Goal: Task Accomplishment & Management: Use online tool/utility

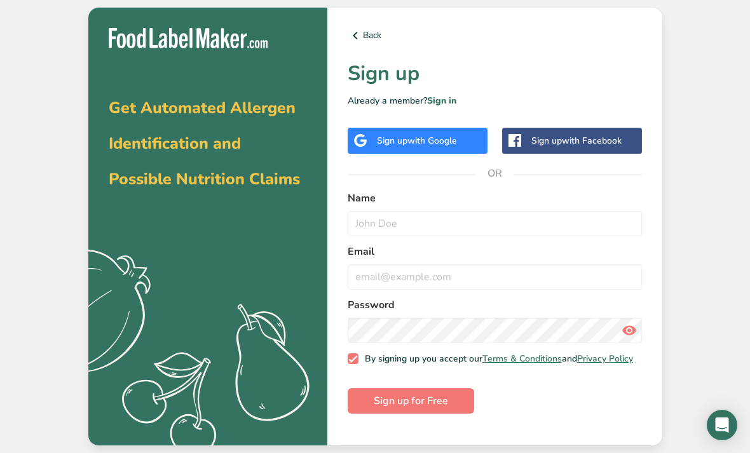
click at [449, 154] on div "Sign up with Google" at bounding box center [418, 141] width 140 height 26
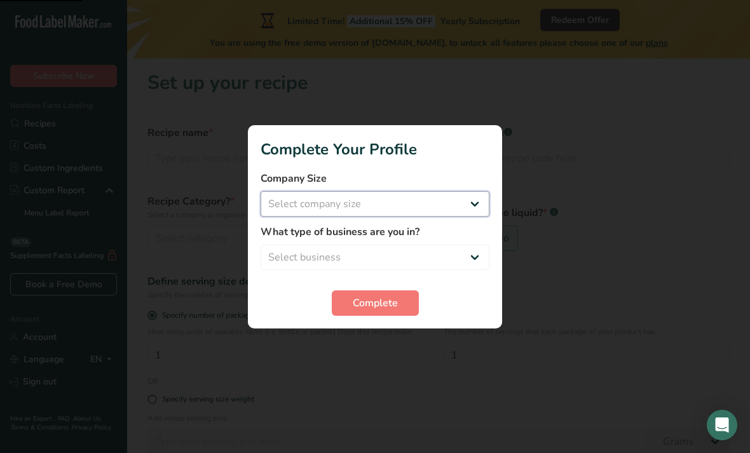
click at [463, 208] on select "Select company size Fewer than 10 Employees 10 to 50 Employees 51 to 500 Employ…" at bounding box center [375, 203] width 229 height 25
select select "1"
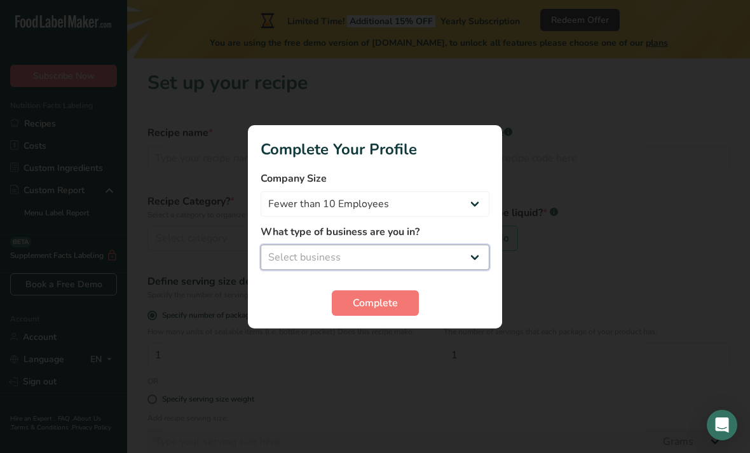
click at [450, 256] on select "Select business Packaged Food Manufacturer Restaurant & Cafe Bakery Meal Plans …" at bounding box center [375, 257] width 229 height 25
select select "3"
click at [392, 312] on button "Complete" at bounding box center [375, 302] width 87 height 25
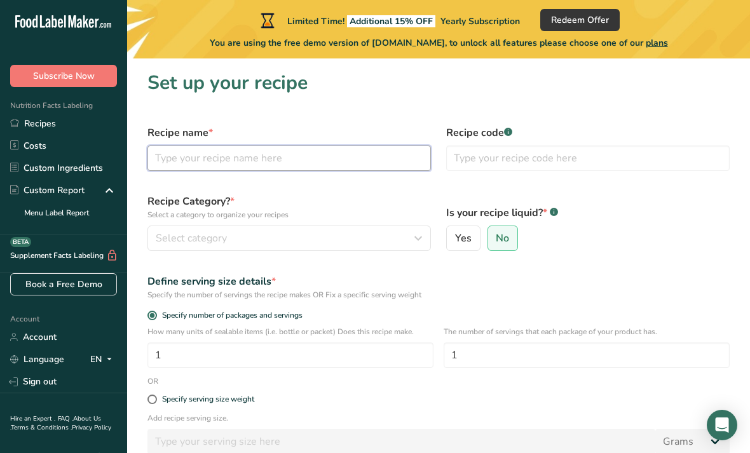
click at [329, 161] on input "text" at bounding box center [288, 158] width 283 height 25
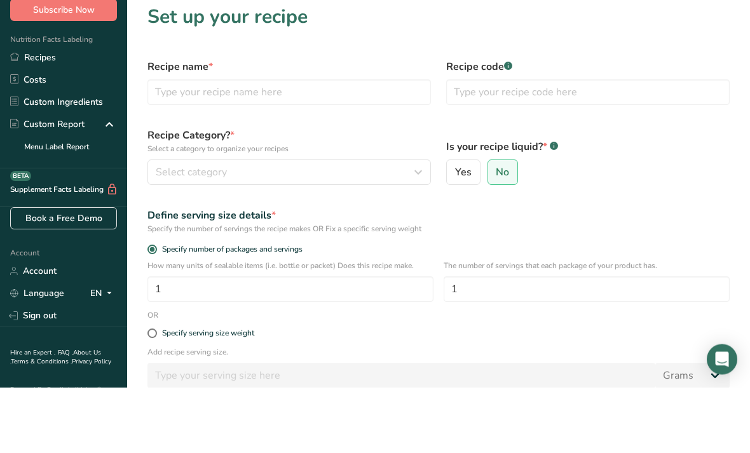
scroll to position [66, 0]
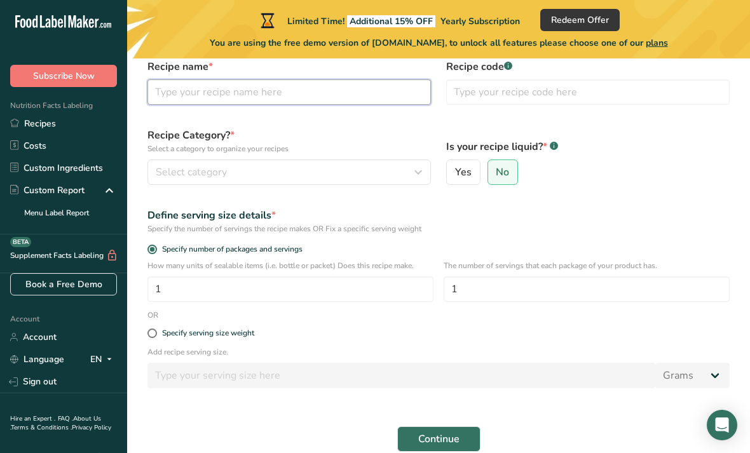
click at [389, 99] on input "text" at bounding box center [288, 91] width 283 height 25
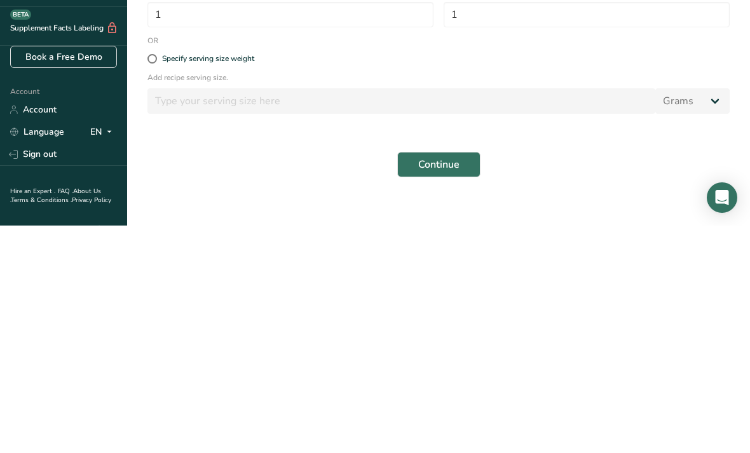
scroll to position [85, 0]
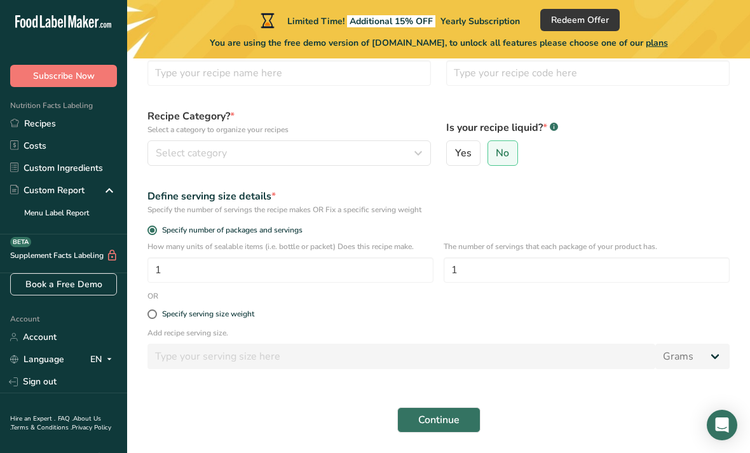
click at [167, 311] on div "Specify serving size weight" at bounding box center [208, 315] width 92 height 10
click at [156, 311] on input "Specify serving size weight" at bounding box center [151, 314] width 8 height 8
radio input "true"
radio input "false"
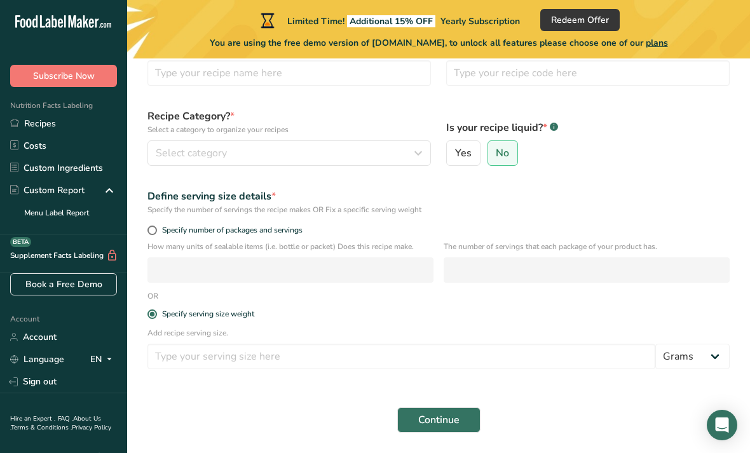
click at [278, 165] on button "Select category" at bounding box center [288, 152] width 283 height 25
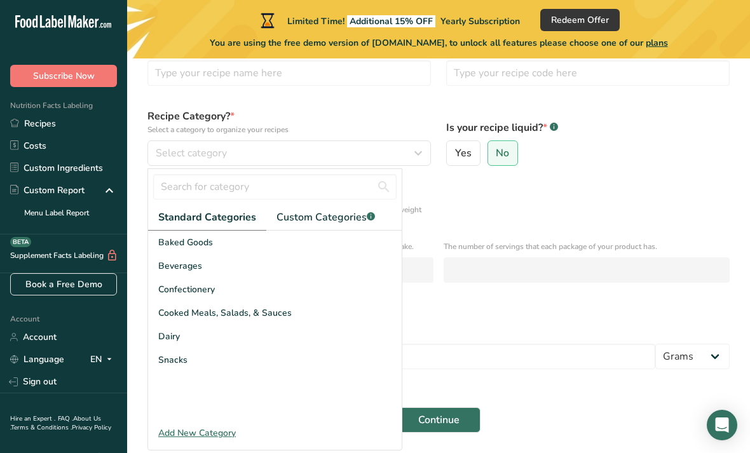
click at [177, 355] on span "Snacks" at bounding box center [172, 359] width 29 height 13
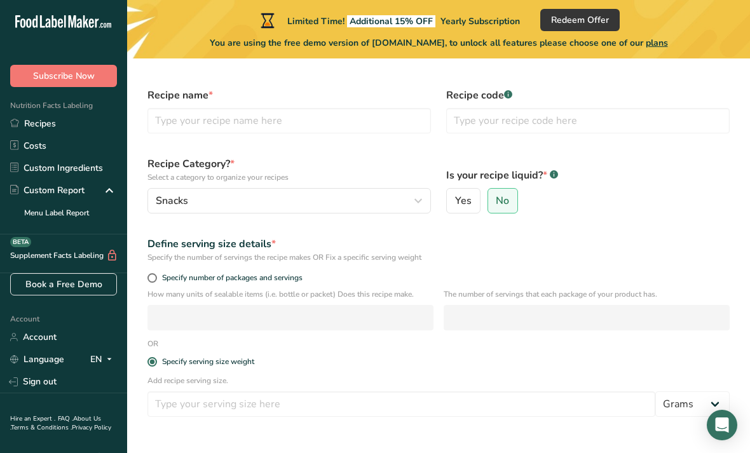
scroll to position [41, 0]
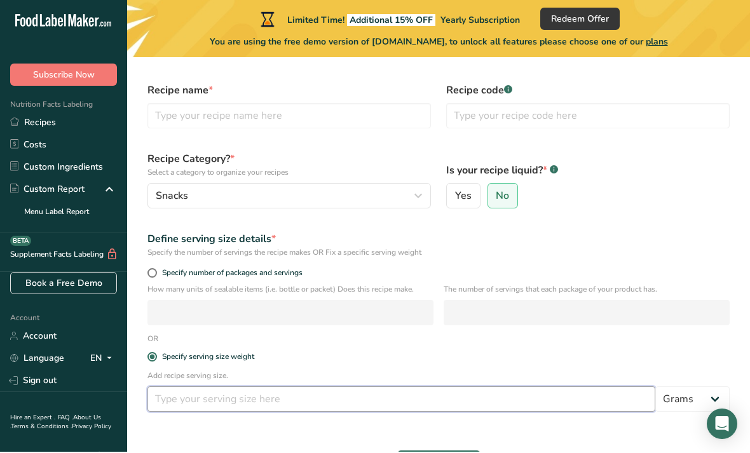
click at [291, 391] on input "number" at bounding box center [401, 400] width 508 height 25
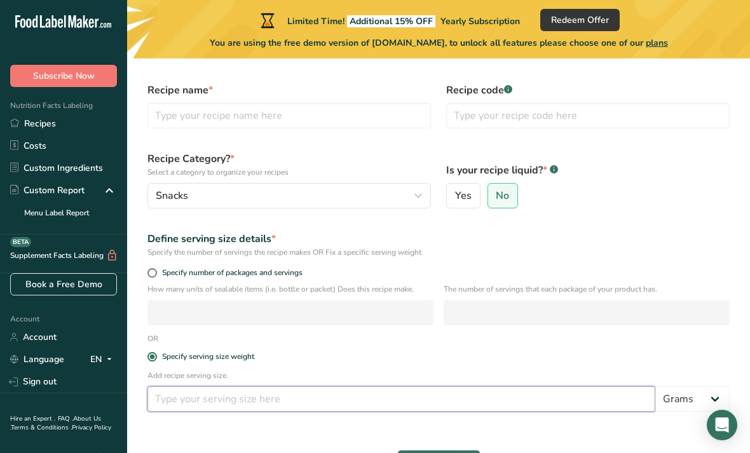
scroll to position [101, 0]
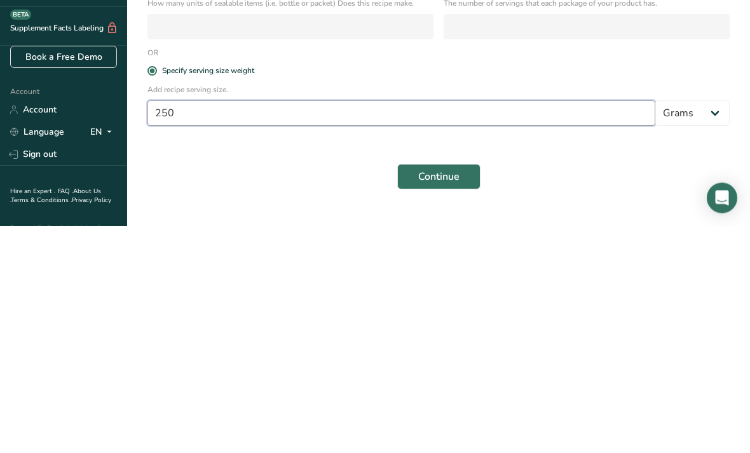
type input "250"
click at [443, 397] on span "Continue" at bounding box center [438, 404] width 41 height 15
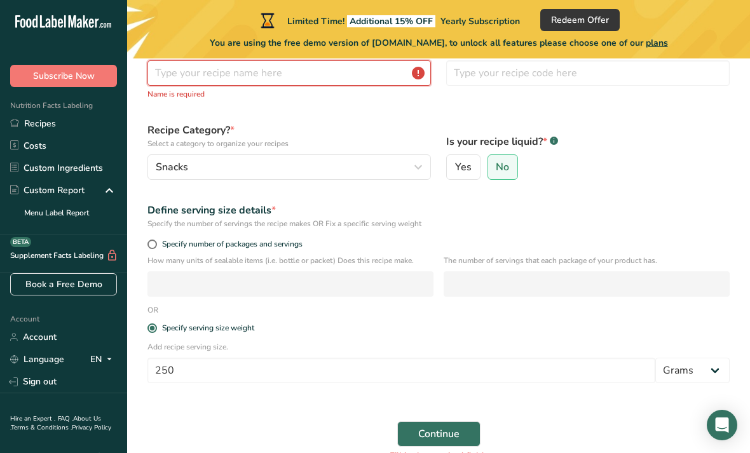
click at [174, 76] on input "text" at bounding box center [288, 72] width 283 height 25
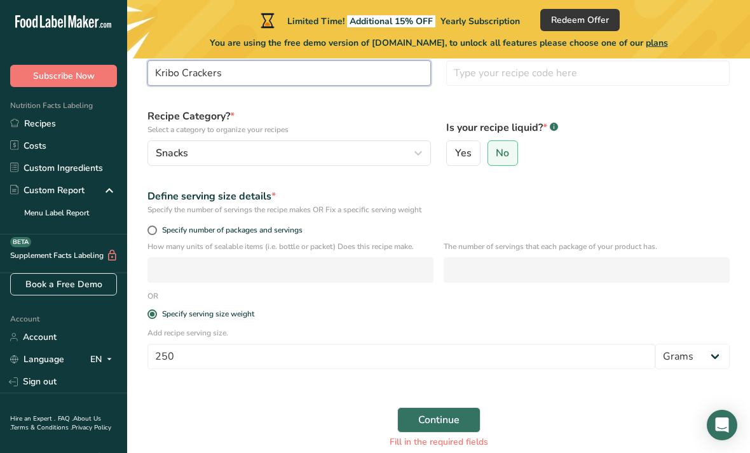
type input "Kribo Crackers"
click at [426, 414] on span "Continue" at bounding box center [438, 420] width 41 height 15
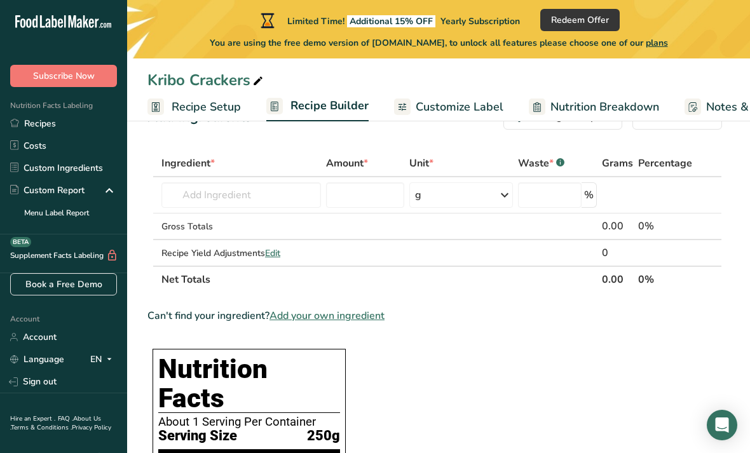
scroll to position [43, 0]
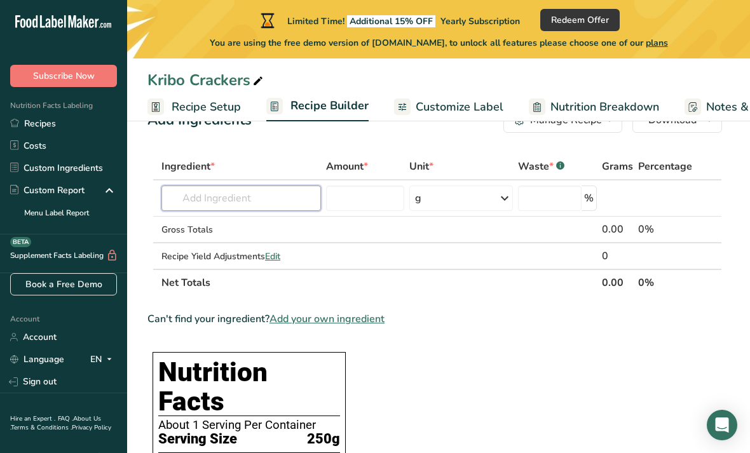
click at [261, 200] on input "text" at bounding box center [241, 198] width 160 height 25
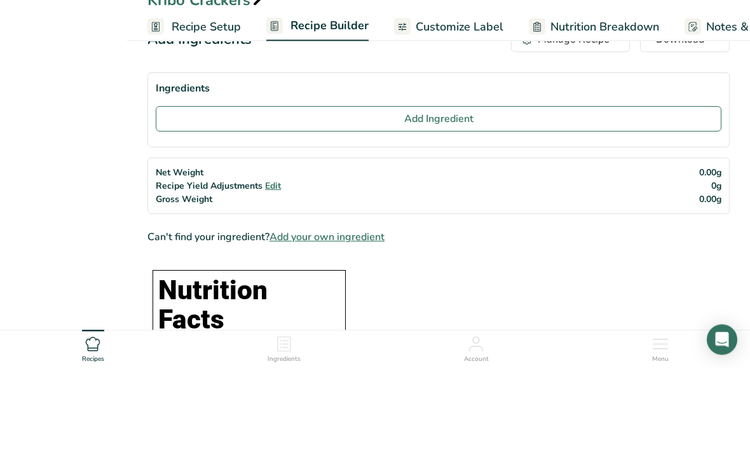
scroll to position [0, 0]
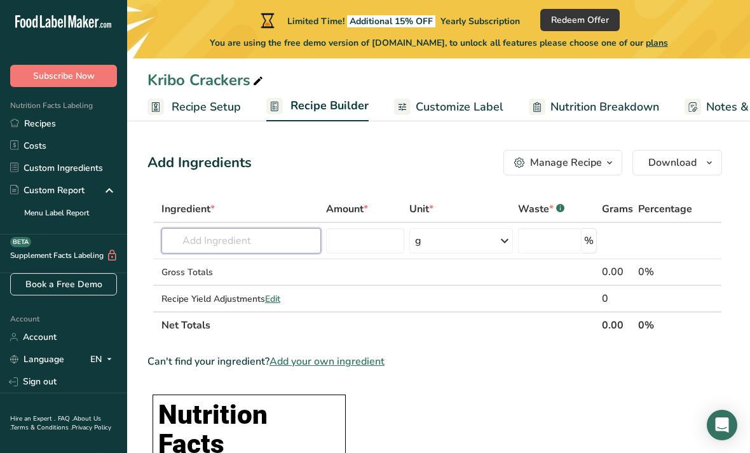
click at [250, 249] on input "text" at bounding box center [241, 240] width 160 height 25
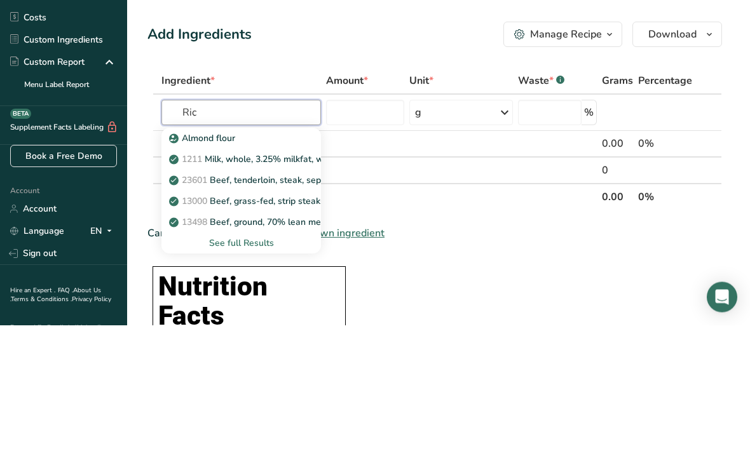
type input "Rice"
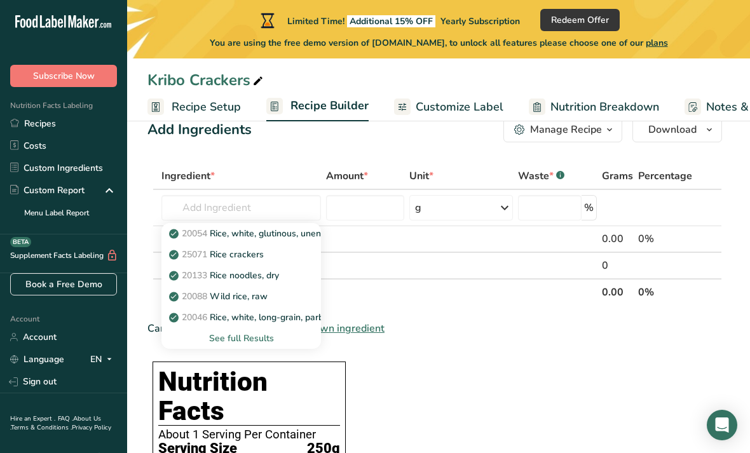
scroll to position [29, 0]
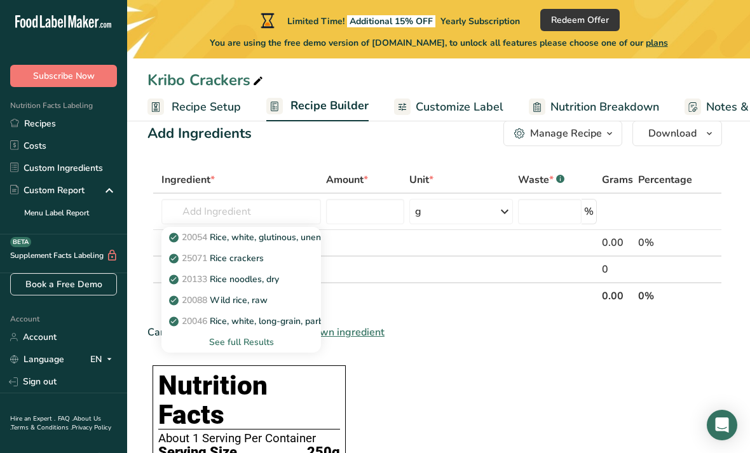
click at [296, 236] on p "20054 Rice, white, glutinous, unenriched, uncooked" at bounding box center [281, 237] width 218 height 13
type input "Rice, white, glutinous, unenriched, uncooked"
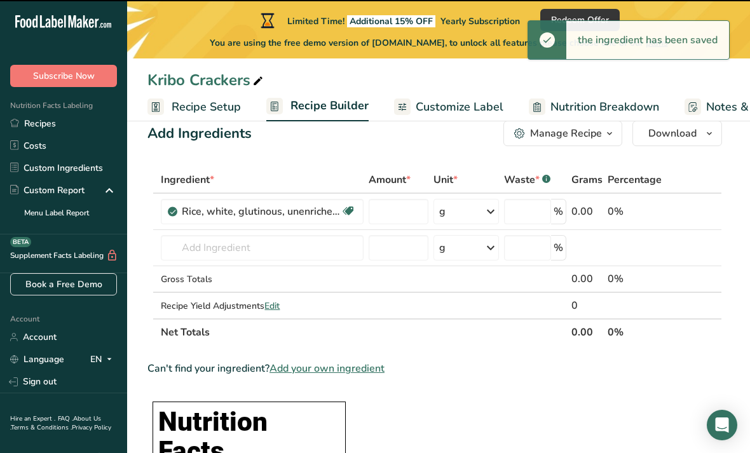
type input "0"
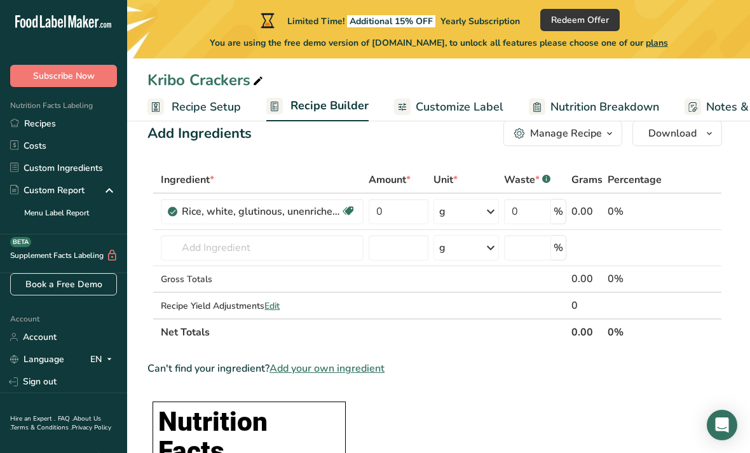
click at [450, 337] on th "Net Totals" at bounding box center [363, 331] width 411 height 27
click at [298, 241] on input "text" at bounding box center [262, 247] width 203 height 25
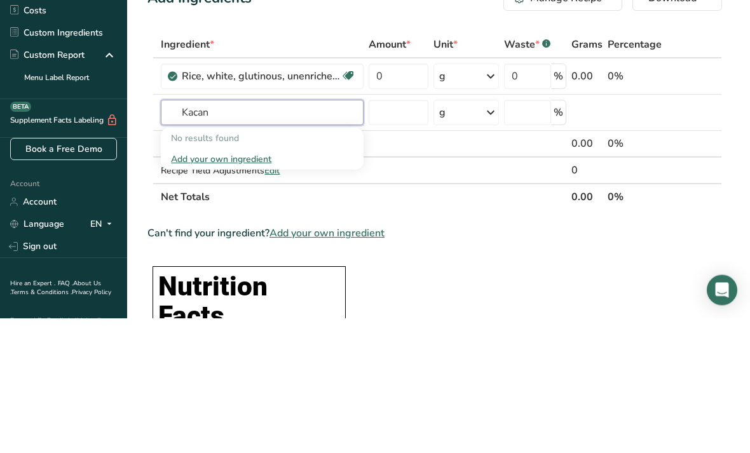
type input "Kacan"
click at [250, 299] on div "Recipe Yield Adjustments Edit" at bounding box center [262, 305] width 203 height 13
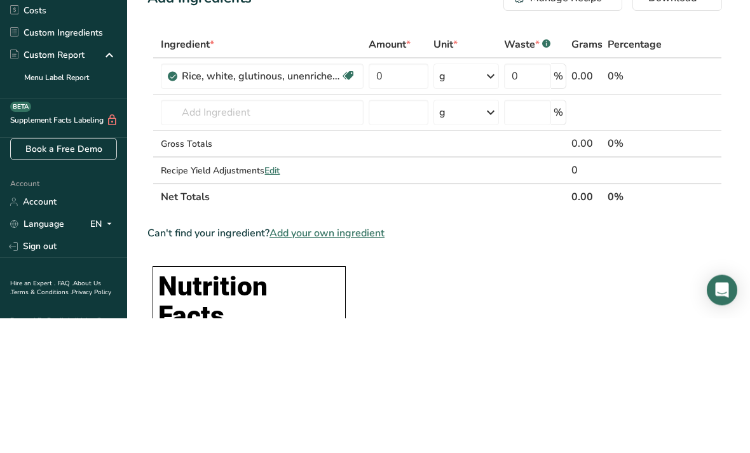
scroll to position [165, 0]
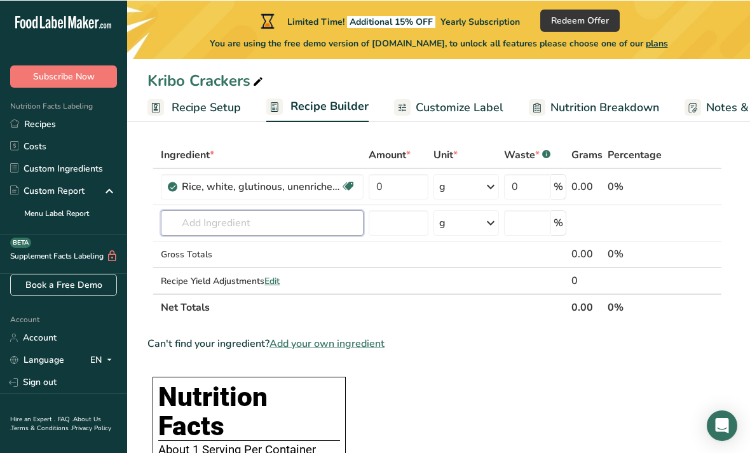
click at [294, 217] on input "text" at bounding box center [262, 222] width 203 height 25
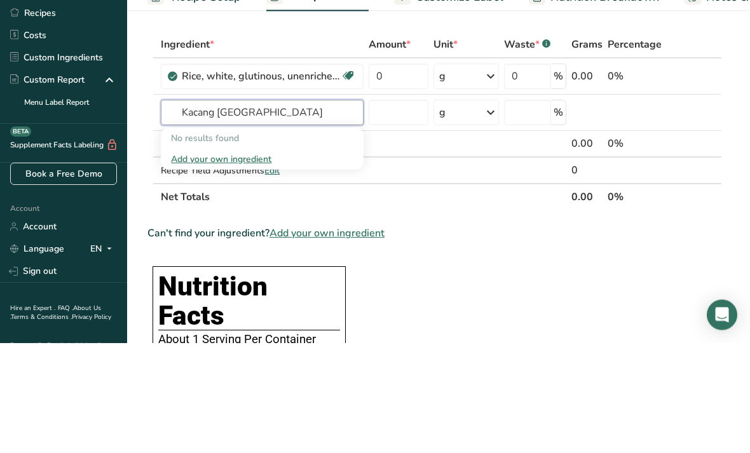
type input "Kacang [GEOGRAPHIC_DATA]"
click at [252, 263] on div "Add your own ingredient" at bounding box center [262, 269] width 182 height 13
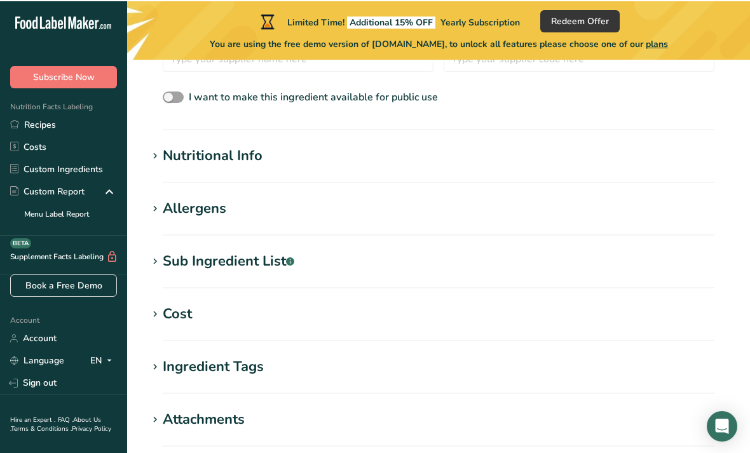
click at [637, 165] on h1 "Nutritional Info" at bounding box center [438, 154] width 582 height 21
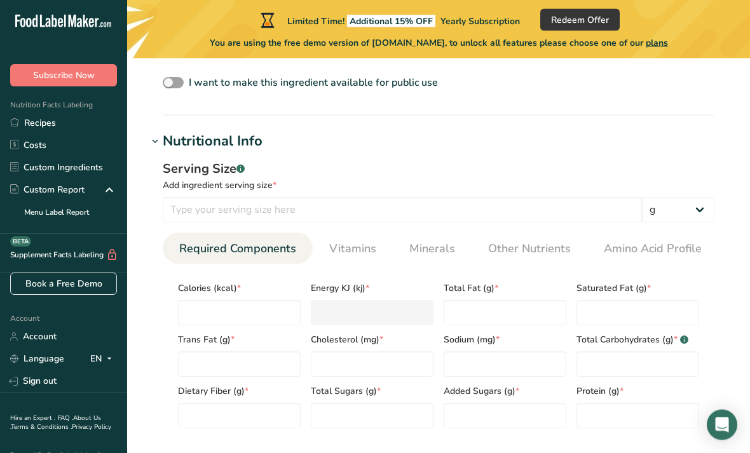
scroll to position [412, 0]
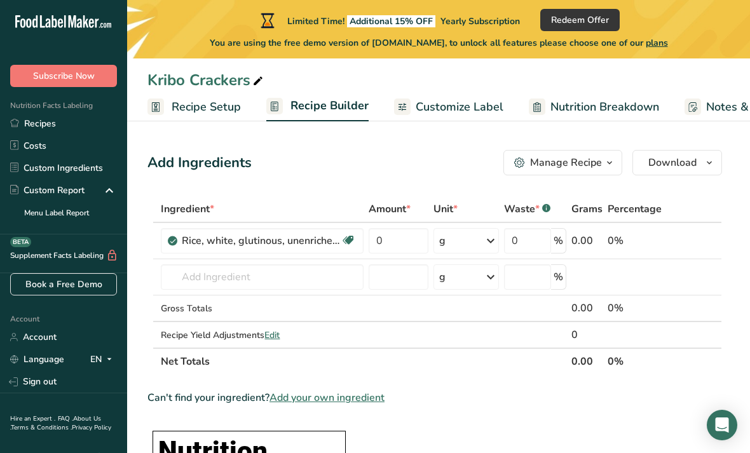
click at [456, 105] on span "Customize Label" at bounding box center [460, 107] width 88 height 17
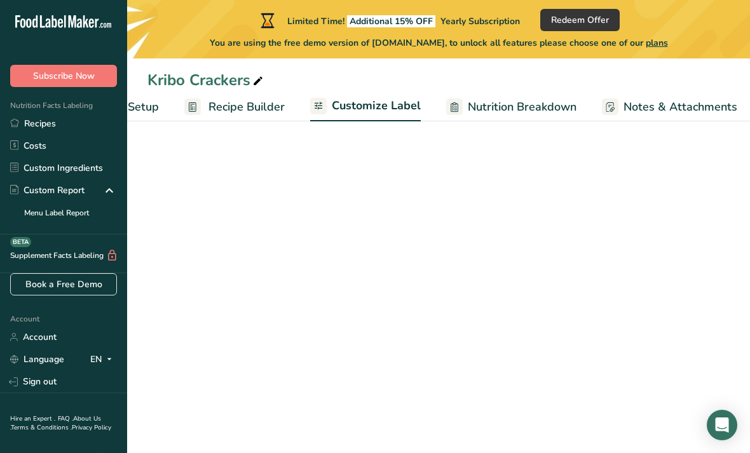
scroll to position [0, 217]
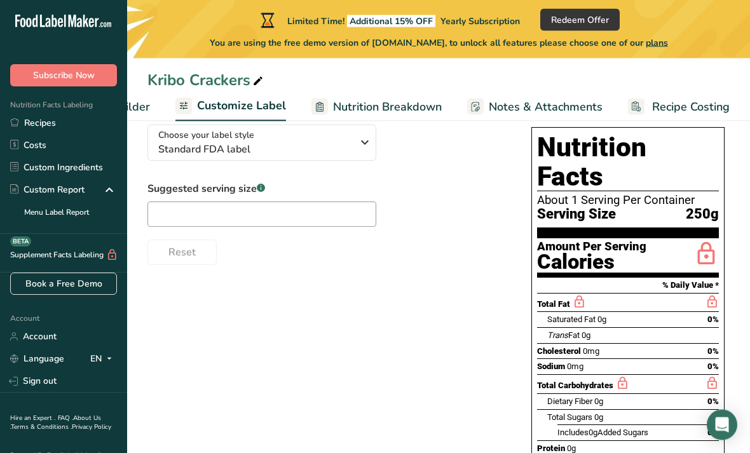
click at [170, 154] on span "Standard FDA label" at bounding box center [255, 149] width 194 height 15
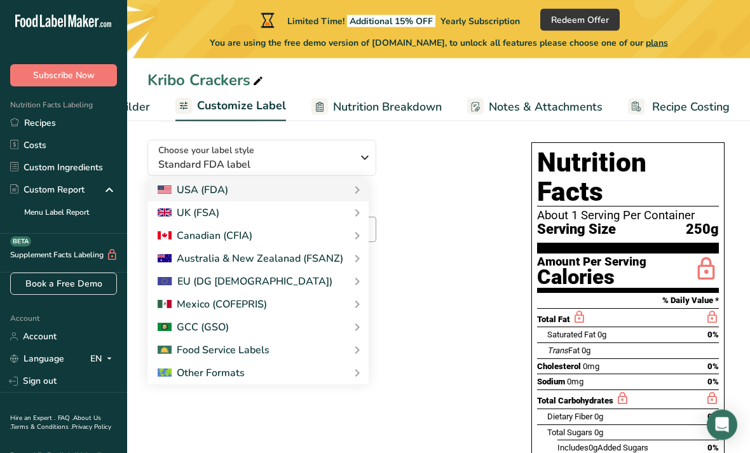
scroll to position [71, 0]
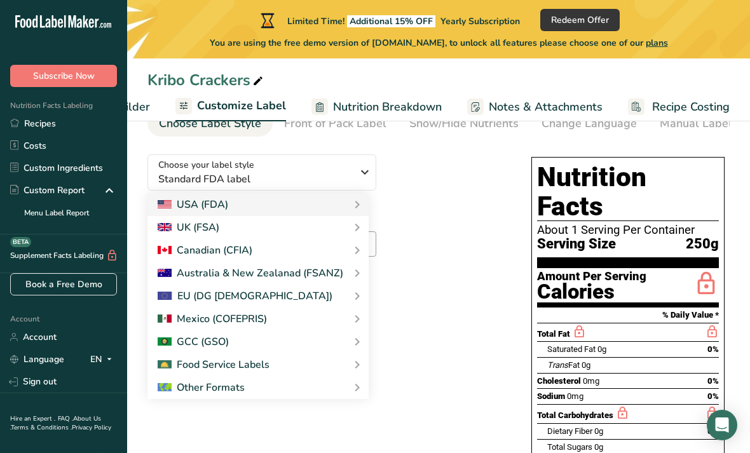
click at [504, 260] on div "Suggested serving size .a-a{fill:#347362;}.b-a{fill:#fff;} Reset" at bounding box center [326, 253] width 358 height 84
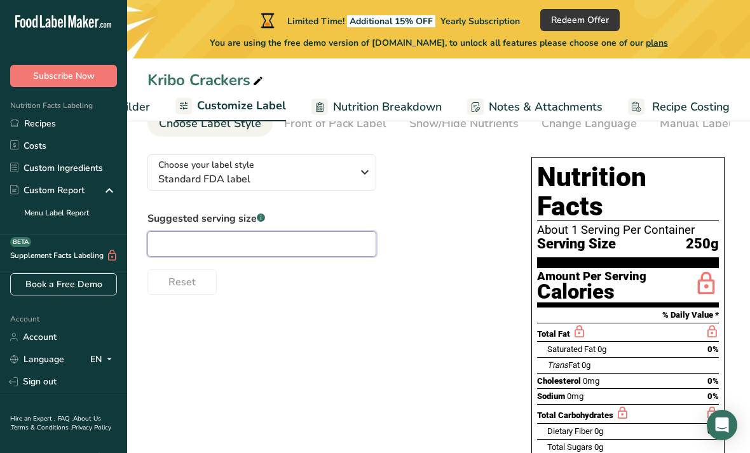
click at [170, 242] on input "text" at bounding box center [261, 243] width 229 height 25
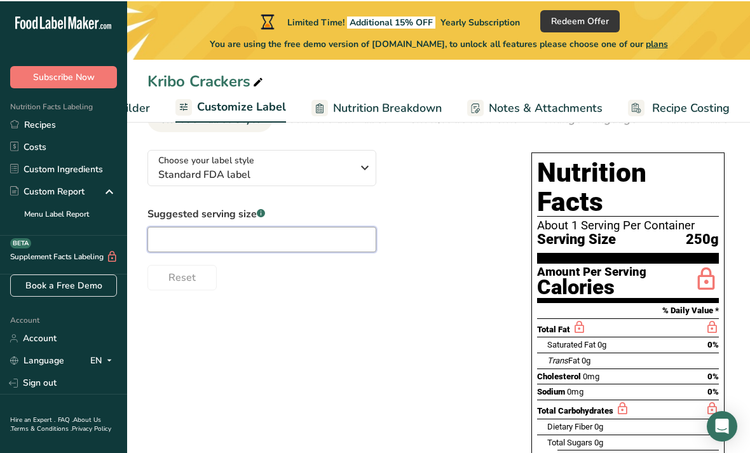
scroll to position [76, 0]
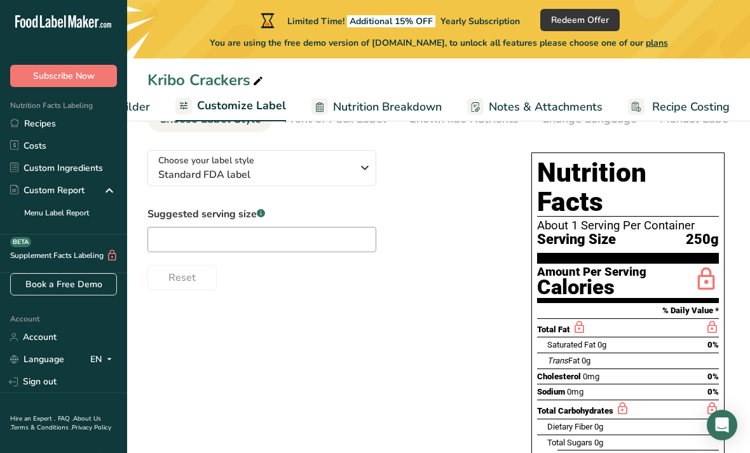
click at [405, 97] on link "Nutrition Breakdown" at bounding box center [376, 107] width 130 height 29
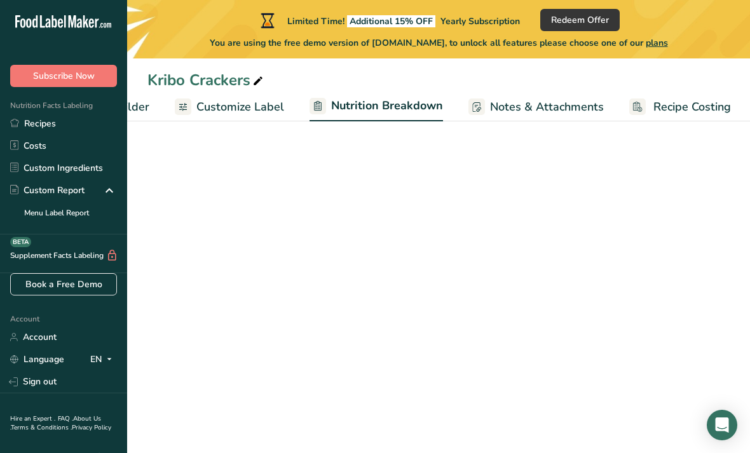
select select "Calories"
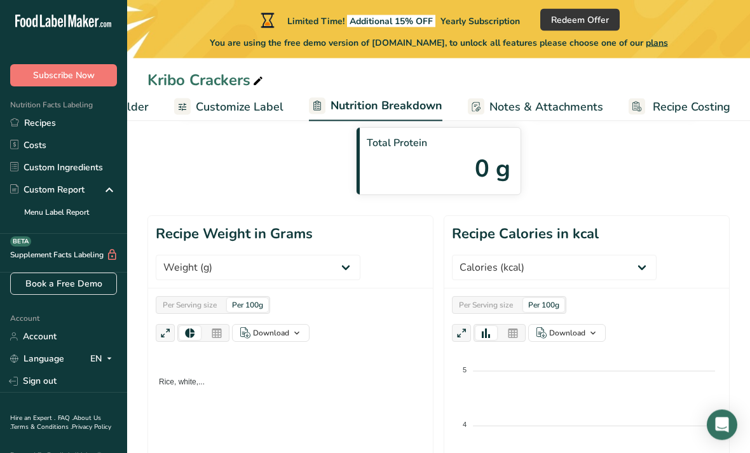
scroll to position [148, 0]
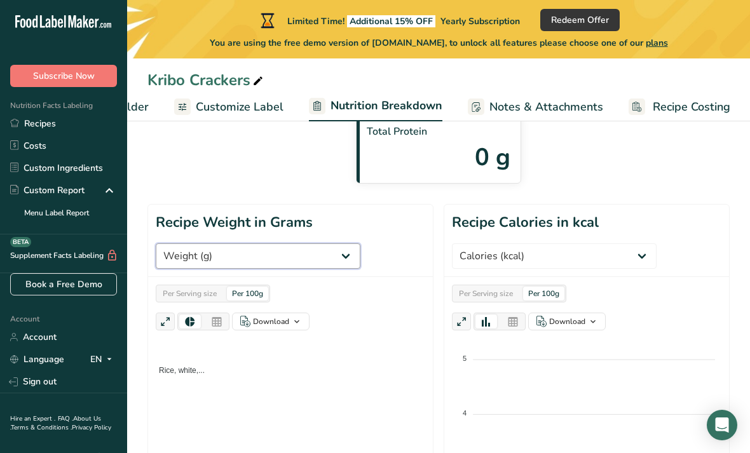
click at [269, 257] on select "Weight (g) Calories (kcal) Energy KJ (kj) Total Fat (g) Saturated Fat (g) Trans…" at bounding box center [258, 255] width 205 height 25
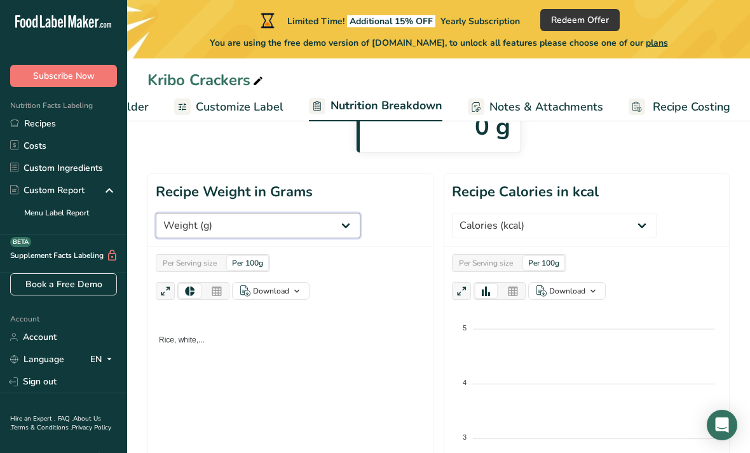
scroll to position [163, 0]
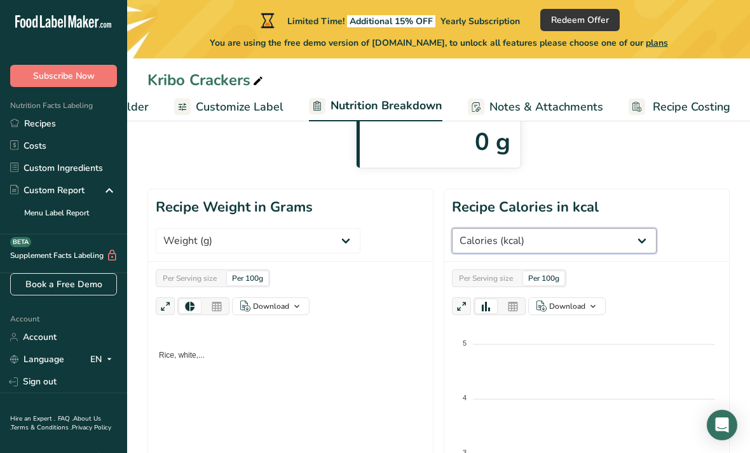
click at [582, 243] on select "Weight (g) Calories (kcal) Energy KJ (kj) Total Fat (g) Saturated Fat (g) Trans…" at bounding box center [554, 240] width 205 height 25
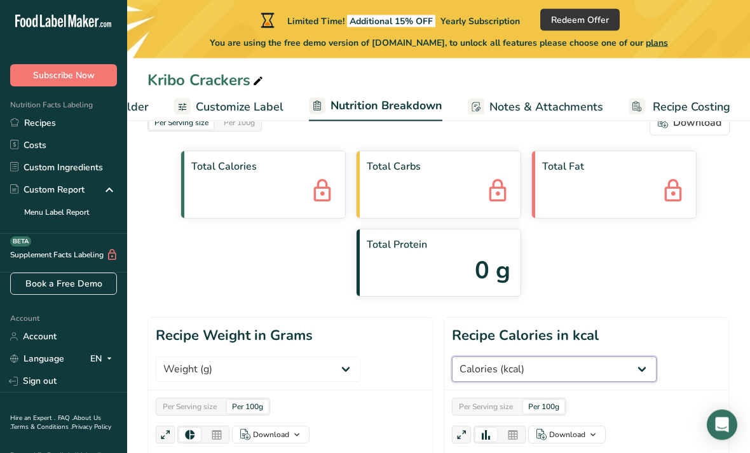
scroll to position [0, 0]
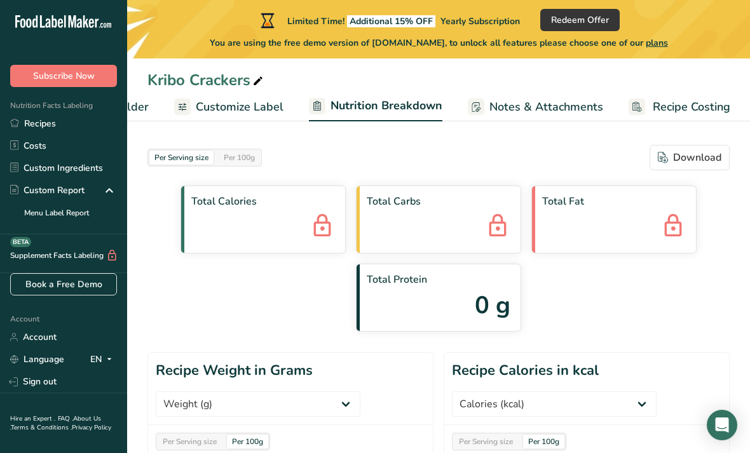
click at [568, 100] on span "Notes & Attachments" at bounding box center [546, 107] width 114 height 17
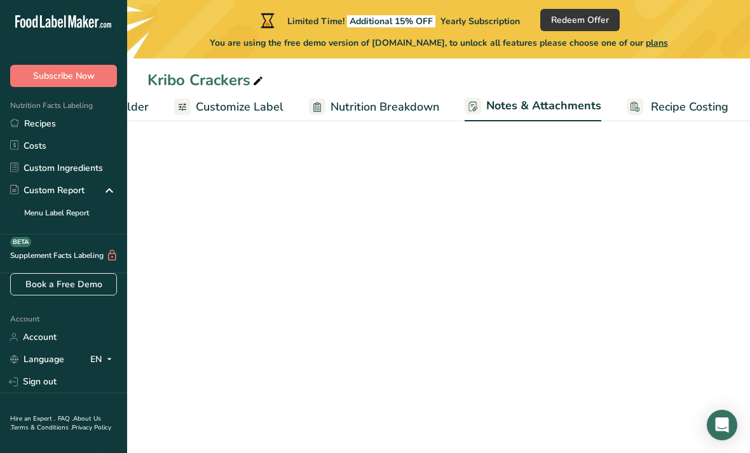
scroll to position [0, 217]
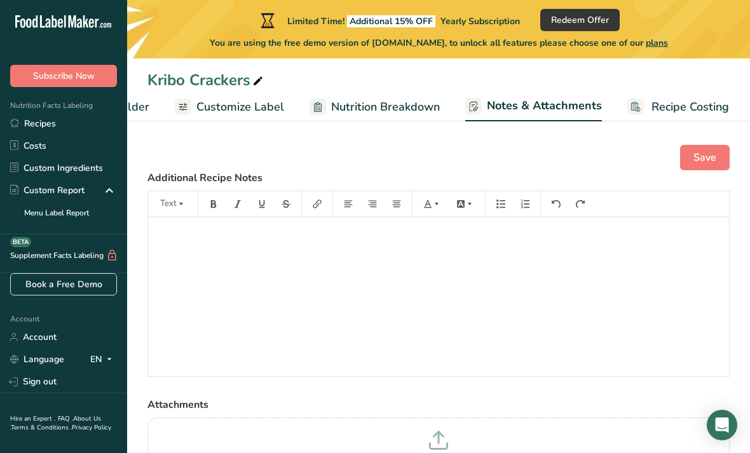
click at [687, 111] on span "Recipe Costing" at bounding box center [690, 107] width 78 height 17
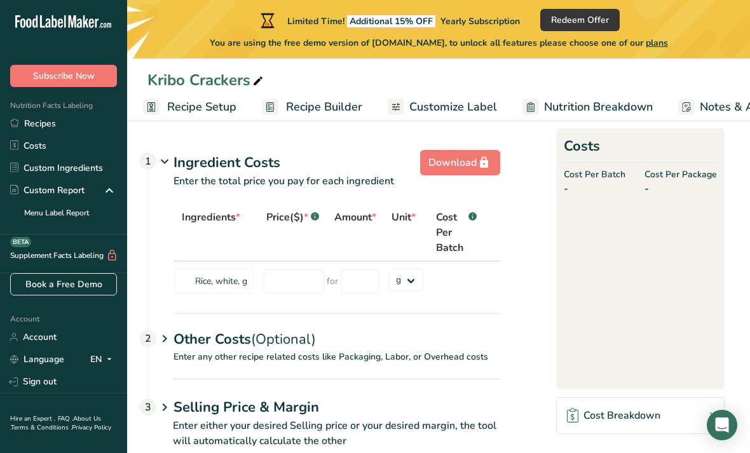
click at [416, 111] on span "Customize Label" at bounding box center [453, 107] width 88 height 17
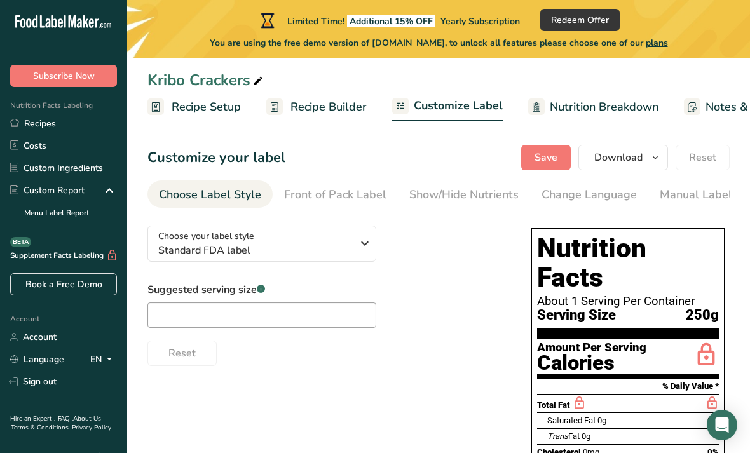
click at [336, 111] on span "Recipe Builder" at bounding box center [328, 107] width 76 height 17
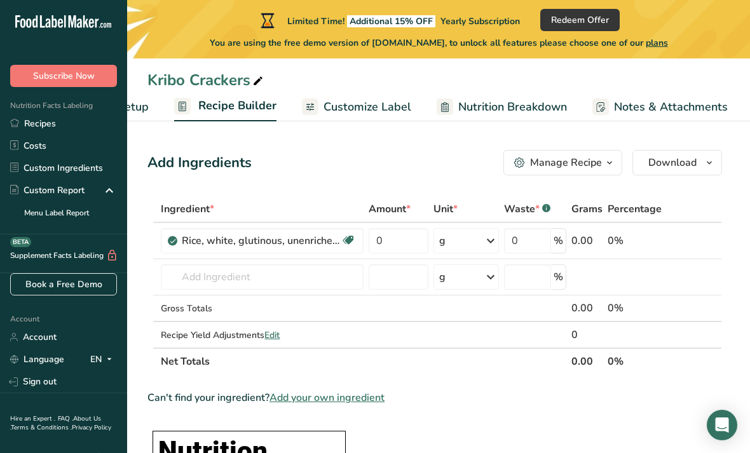
scroll to position [0, 123]
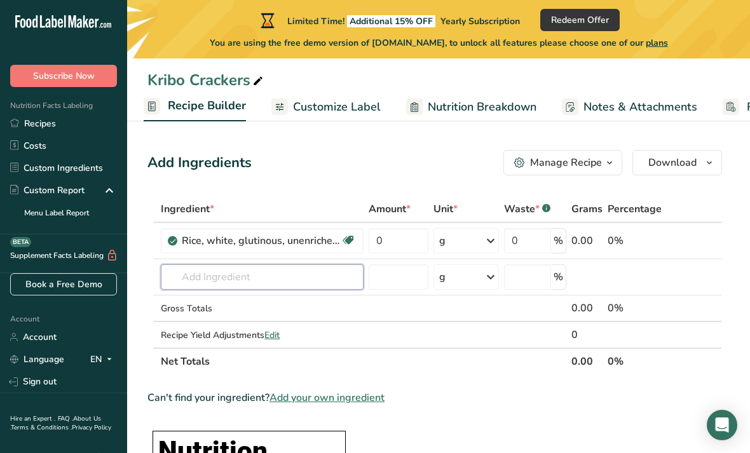
click at [273, 282] on input "text" at bounding box center [262, 276] width 203 height 25
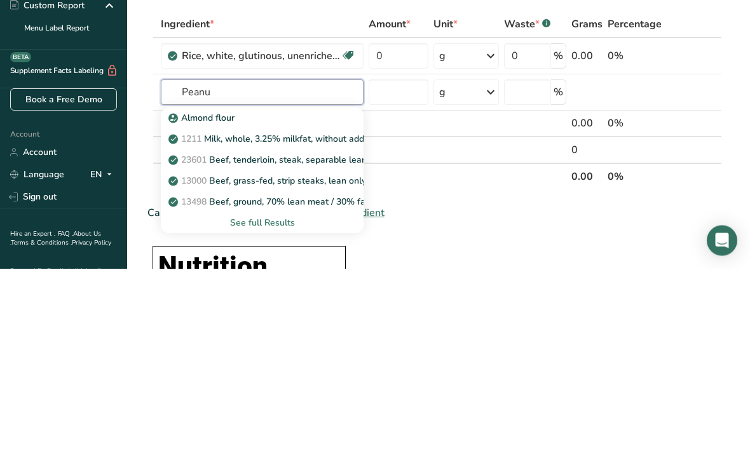
type input "Peanut"
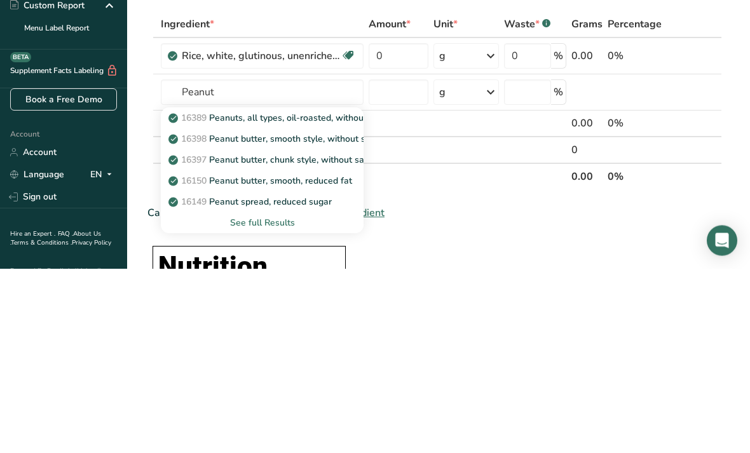
scroll to position [185, 0]
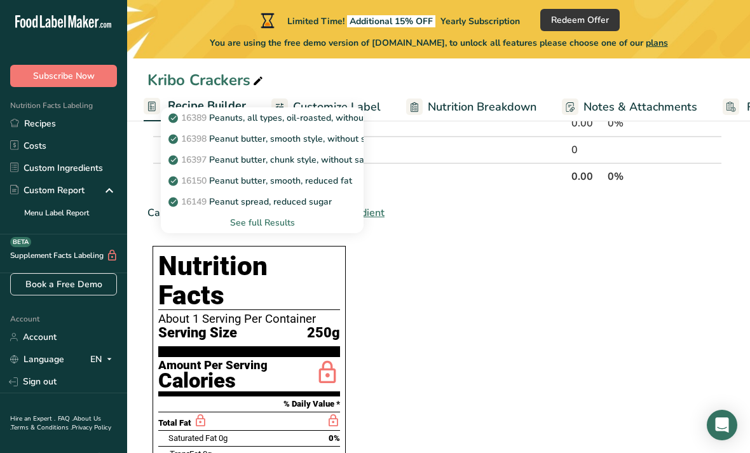
click at [273, 223] on div "See full Results" at bounding box center [262, 222] width 182 height 13
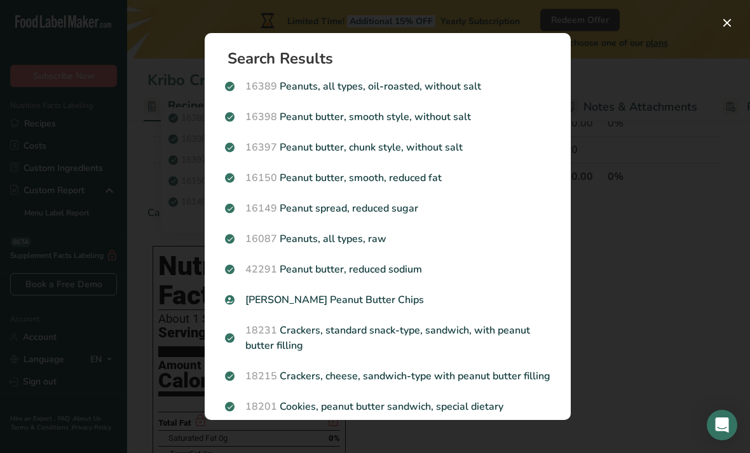
scroll to position [0, 0]
click at [477, 231] on p "16087 Peanuts, all types, raw" at bounding box center [387, 238] width 325 height 15
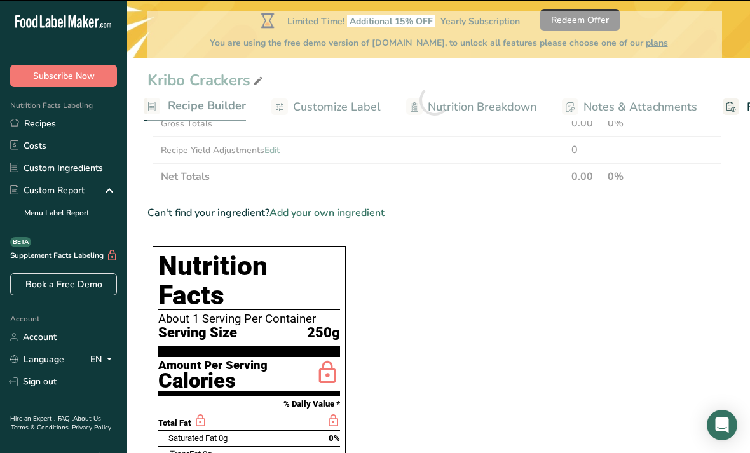
type input "0"
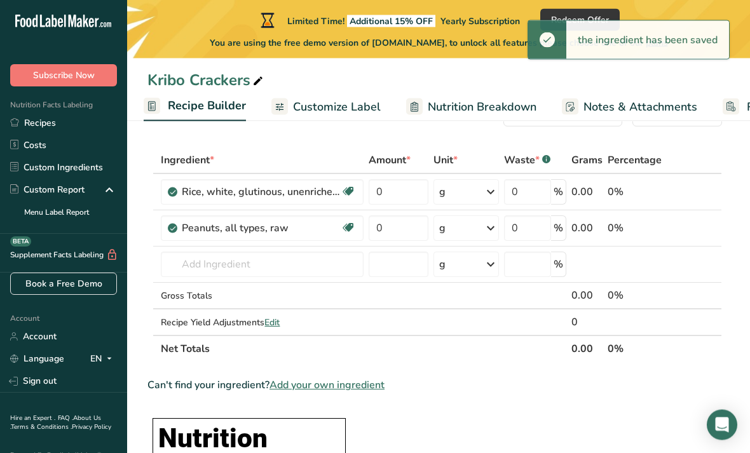
scroll to position [20, 0]
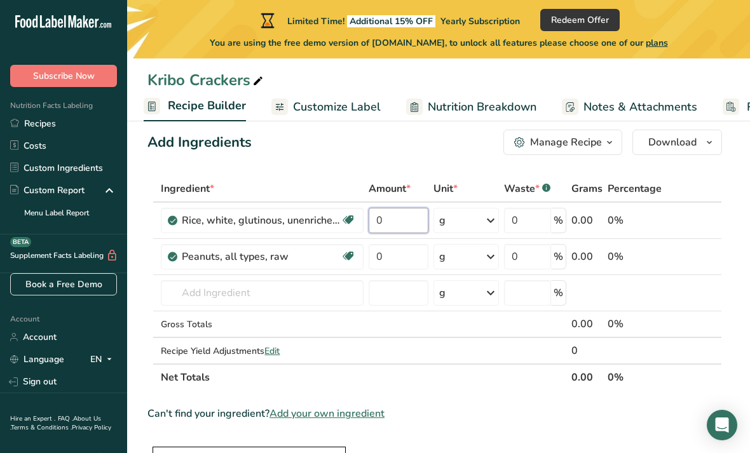
click at [416, 219] on input "0" at bounding box center [399, 220] width 60 height 25
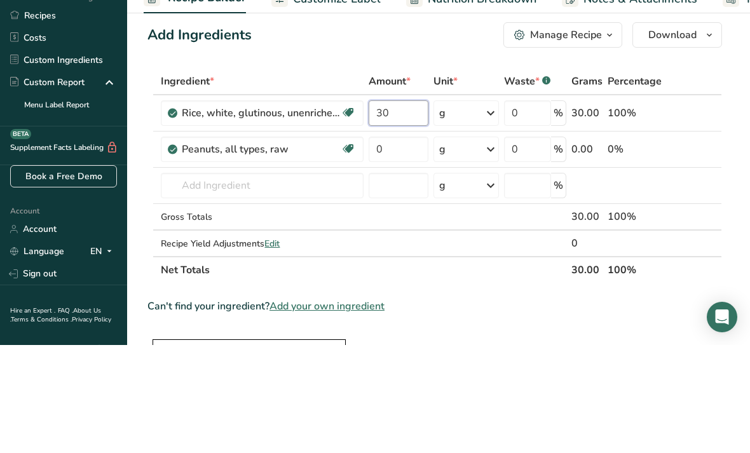
type input "30"
click at [403, 176] on div "Ingredient * Amount * Unit * Waste * .a-a{fill:#347362;}.b-a{fill:#fff;} Grams …" at bounding box center [434, 283] width 575 height 215
type input "20"
click at [270, 185] on div "Ingredient * Amount * Unit * Waste * .a-a{fill:#347362;}.b-a{fill:#fff;} Grams …" at bounding box center [434, 283] width 575 height 215
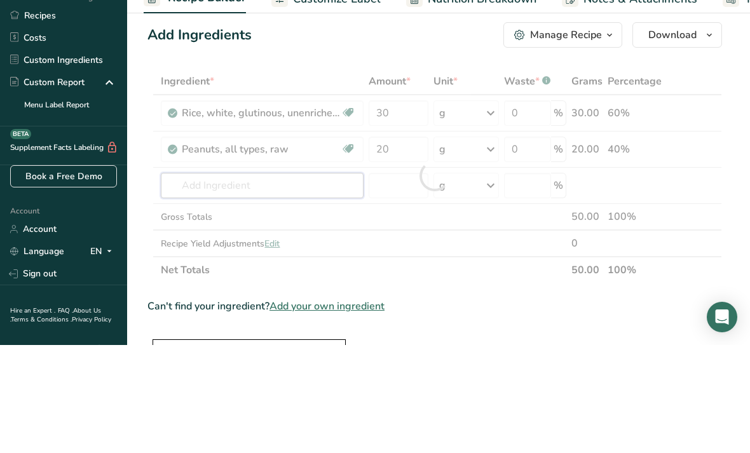
type input "S"
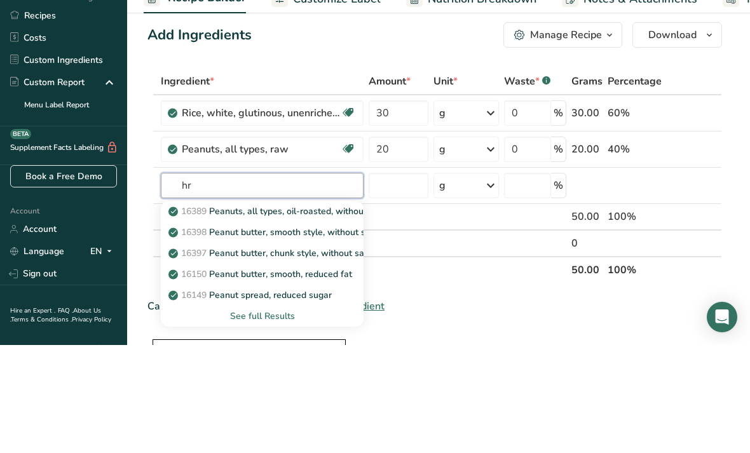
type input "h"
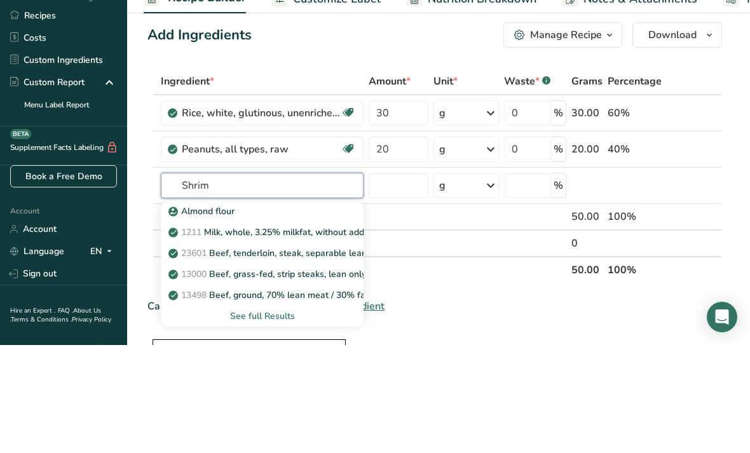
type input "Shrimp"
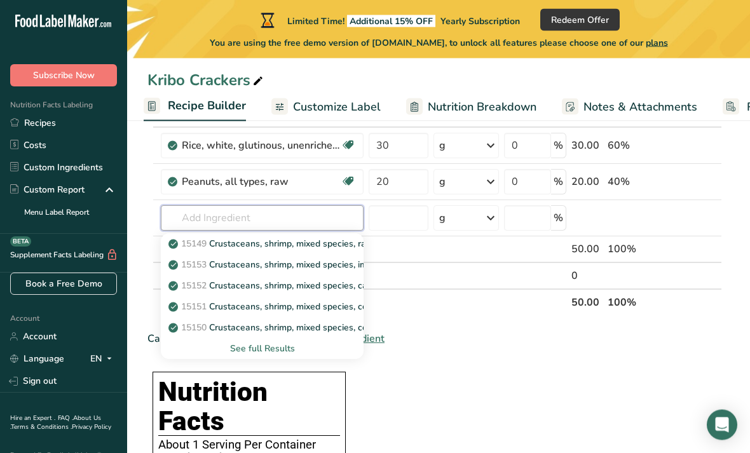
scroll to position [95, 0]
click at [225, 345] on div "See full Results" at bounding box center [262, 348] width 182 height 13
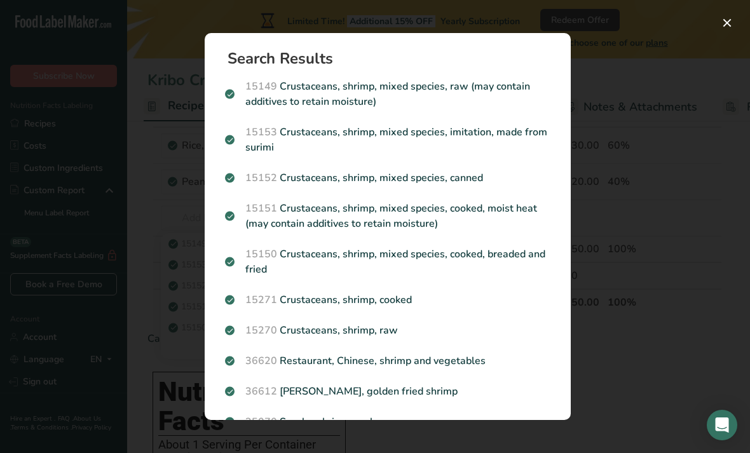
click at [400, 299] on p "15271 Crustaceans, shrimp, cooked" at bounding box center [387, 299] width 325 height 15
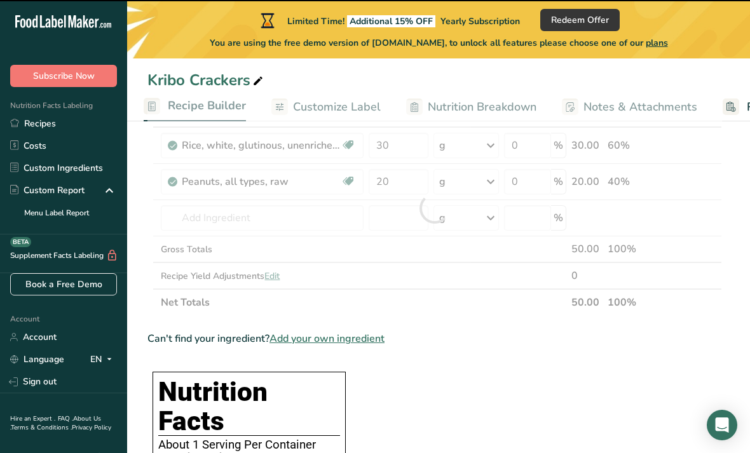
type input "0"
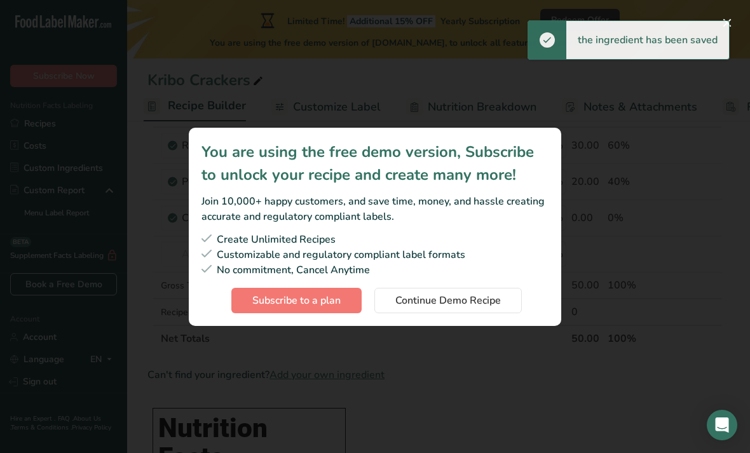
scroll to position [0, 0]
